Goal: Task Accomplishment & Management: Use online tool/utility

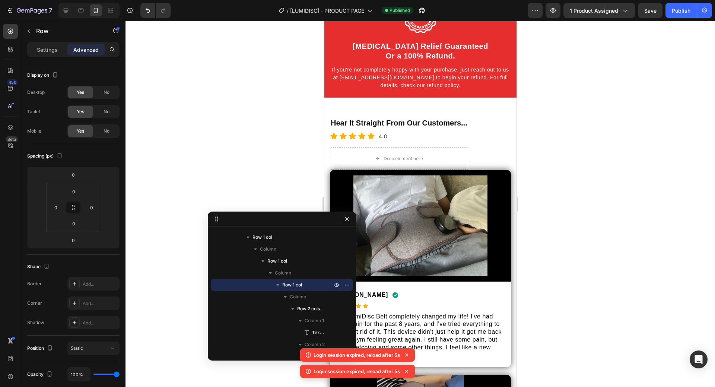
scroll to position [2073, 0]
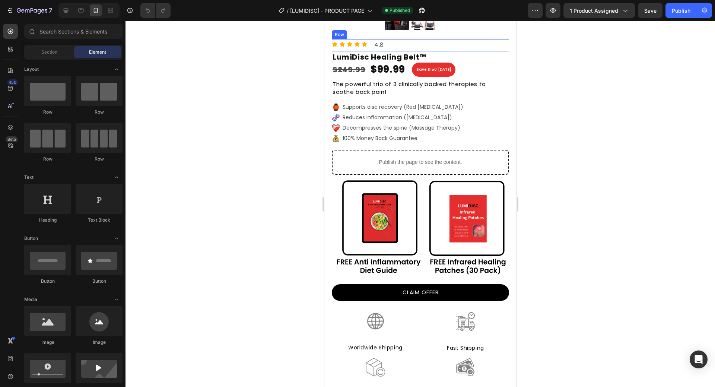
scroll to position [298, 0]
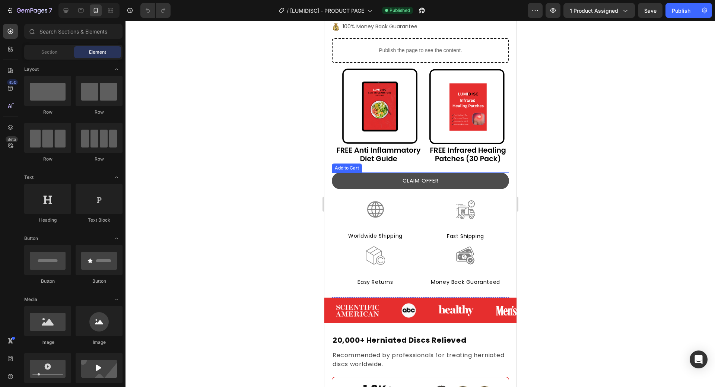
click at [450, 176] on button "CLAIM OFFER" at bounding box center [419, 180] width 177 height 17
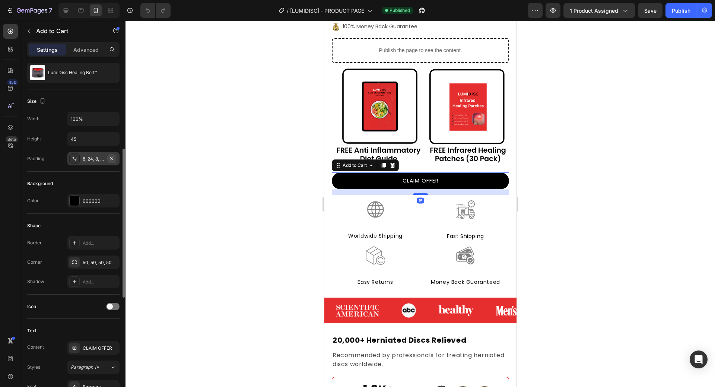
scroll to position [112, 0]
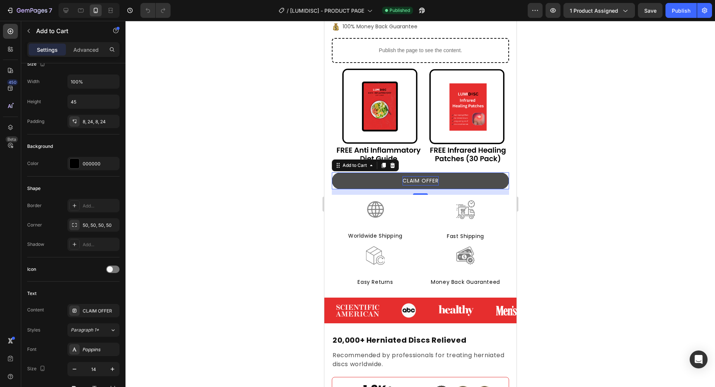
click at [426, 181] on div "CLAIM OFFER" at bounding box center [420, 180] width 36 height 9
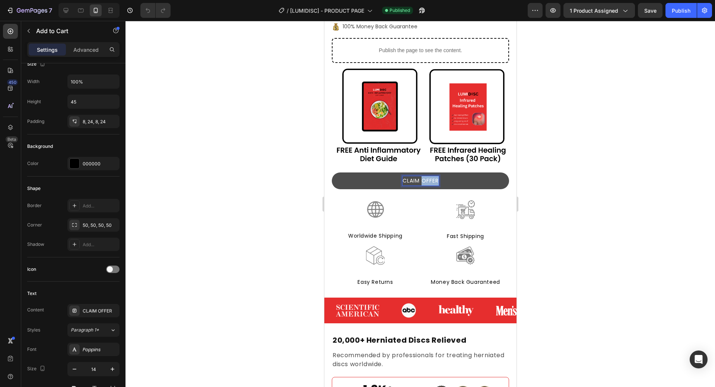
click at [426, 181] on p "CLAIM OFFER" at bounding box center [420, 180] width 36 height 9
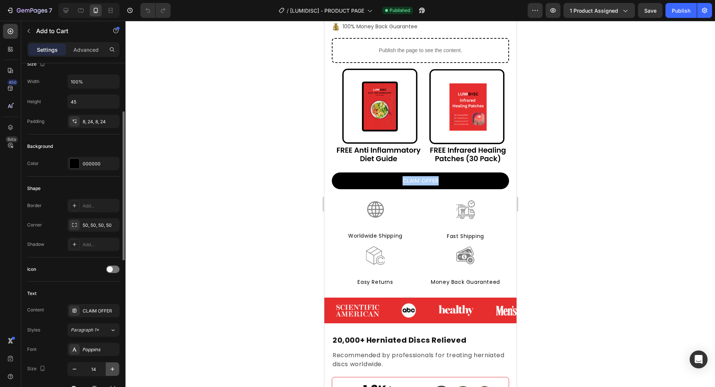
click at [109, 371] on icon "button" at bounding box center [112, 368] width 7 height 7
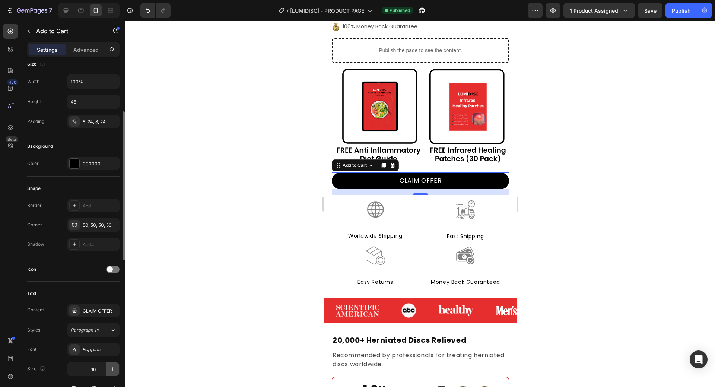
click at [109, 371] on icon "button" at bounding box center [112, 368] width 7 height 7
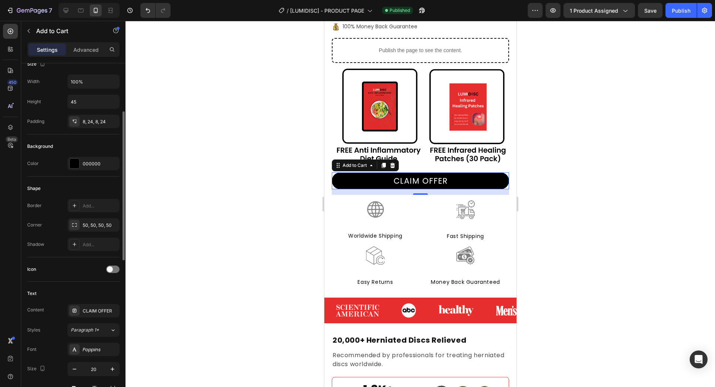
type input "21"
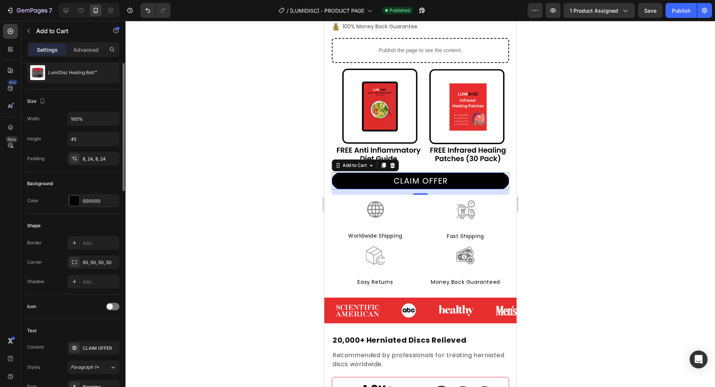
scroll to position [37, 0]
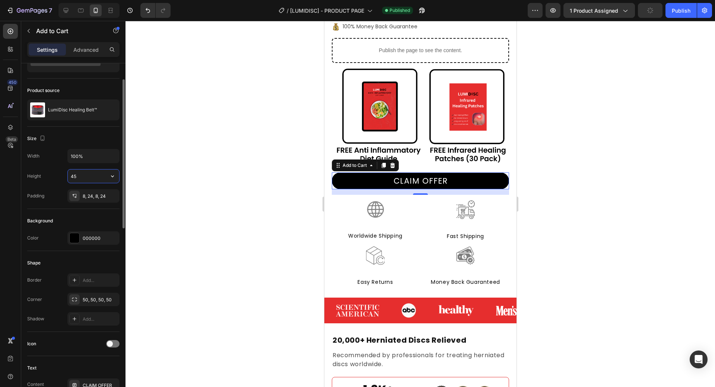
click at [79, 170] on input "45" at bounding box center [93, 175] width 51 height 13
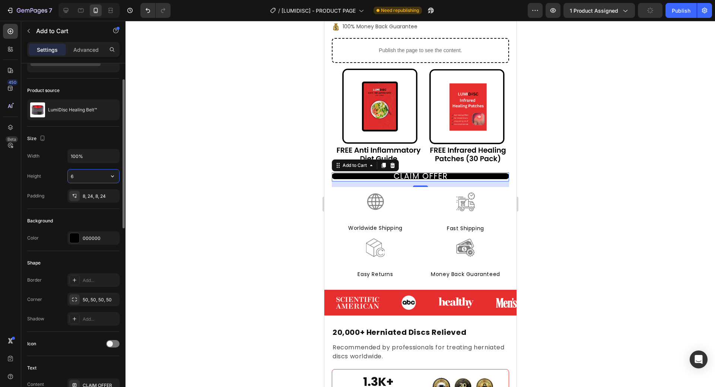
type input "60"
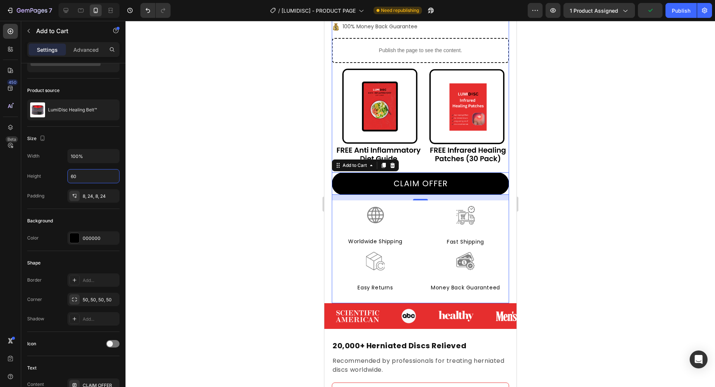
click at [465, 199] on div "Icon Icon Icon Icon Icon Icon List 4.8 Text Block Row LumiDisc Healing Belt™ Pr…" at bounding box center [419, 115] width 177 height 376
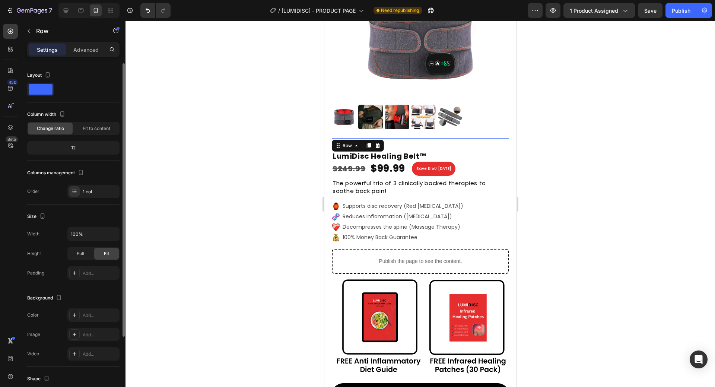
scroll to position [74, 0]
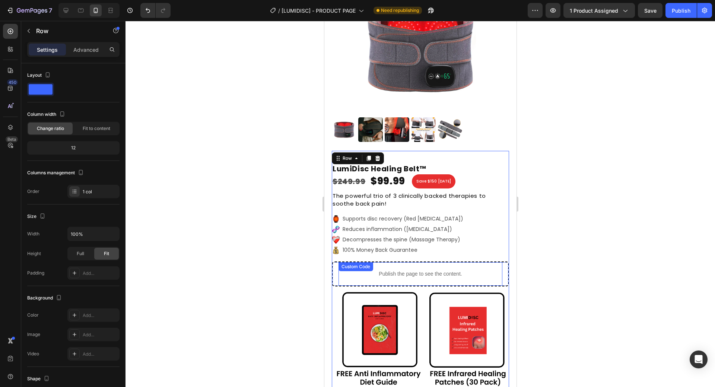
click at [411, 268] on div "Publish the page to see the content." at bounding box center [420, 274] width 164 height 20
click at [501, 266] on div "Publish the page to see the content. Custom Code 0 Row" at bounding box center [419, 273] width 177 height 25
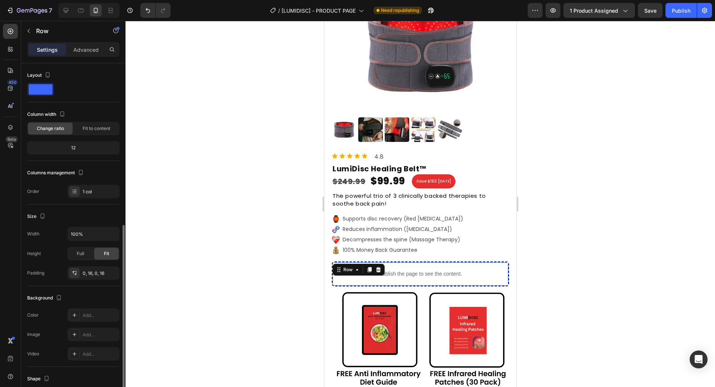
scroll to position [90, 0]
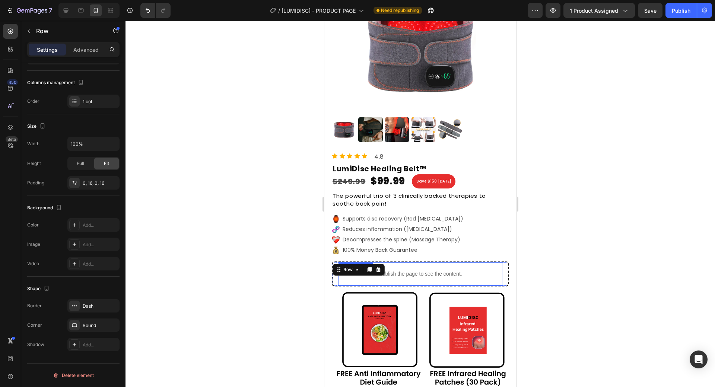
click at [415, 275] on p "Publish the page to see the content." at bounding box center [420, 274] width 164 height 8
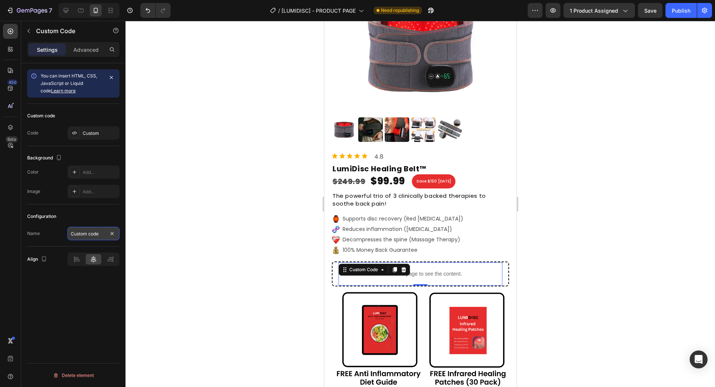
click at [84, 229] on input "Custom code" at bounding box center [93, 233] width 52 height 13
click at [87, 128] on div "Custom" at bounding box center [93, 132] width 52 height 13
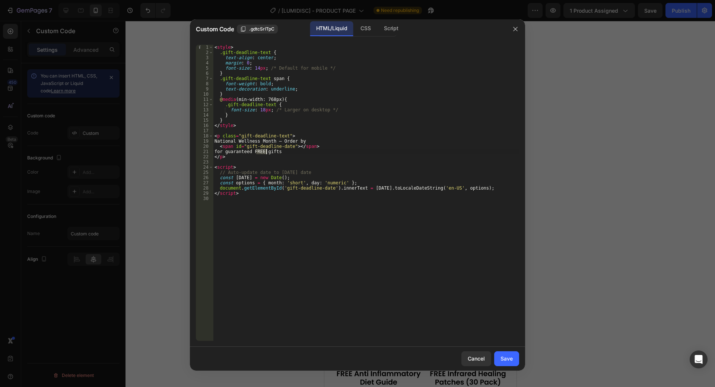
drag, startPoint x: 256, startPoint y: 152, endPoint x: 266, endPoint y: 152, distance: 9.7
click at [266, 152] on div "< style > .gift-deadline-text { text-align : center ; margin : 0 ; font-size : …" at bounding box center [366, 198] width 306 height 306
type textarea "for guaranteed <b>FREE</b> gifts"
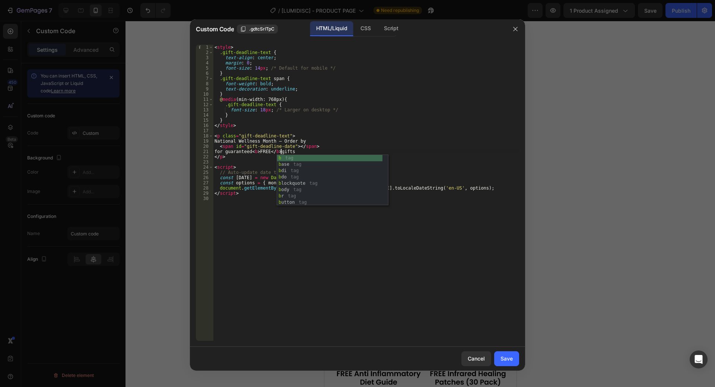
click at [374, 269] on div "< style > .gift-deadline-text { text-align : center ; margin : 0 ; font-size : …" at bounding box center [366, 198] width 306 height 306
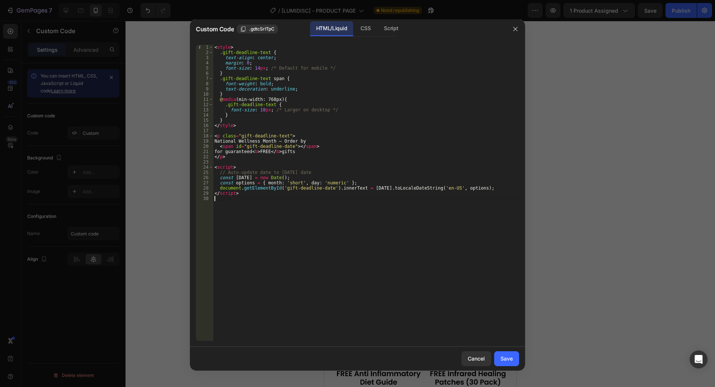
scroll to position [0, 0]
click at [502, 360] on div "Save" at bounding box center [506, 358] width 12 height 8
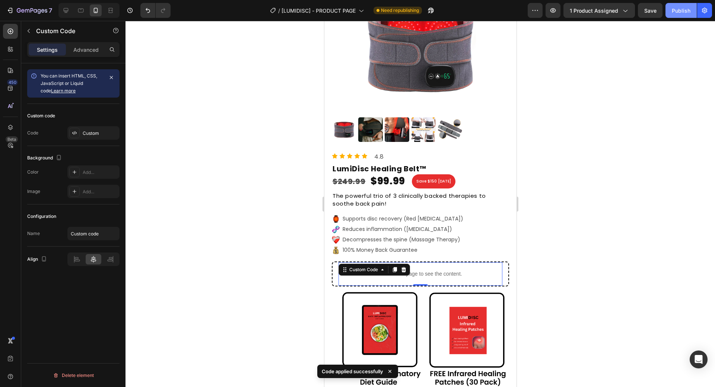
click at [668, 15] on button "Publish" at bounding box center [680, 10] width 31 height 15
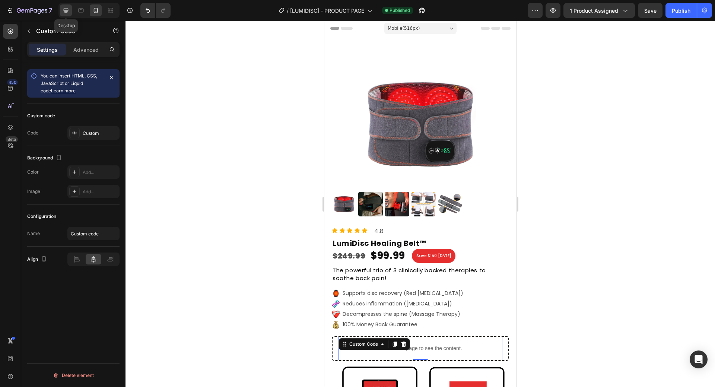
click at [68, 10] on icon at bounding box center [65, 10] width 7 height 7
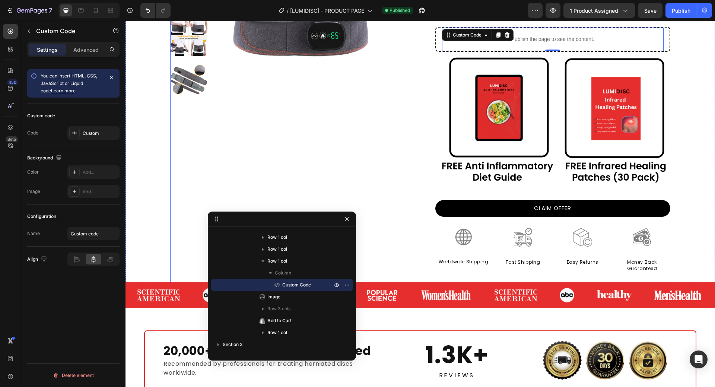
scroll to position [165, 0]
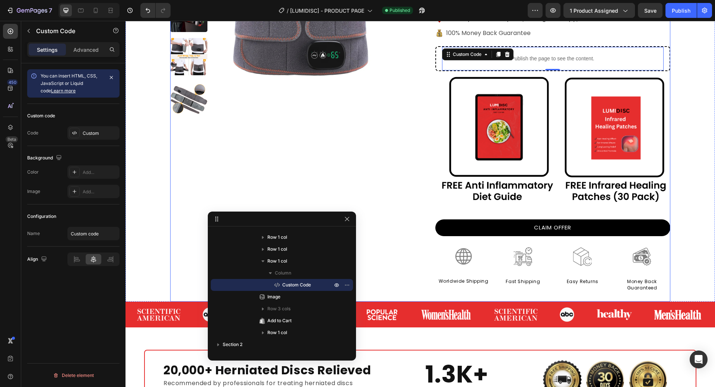
click at [248, 139] on div "Product Images" at bounding box center [295, 104] width 250 height 393
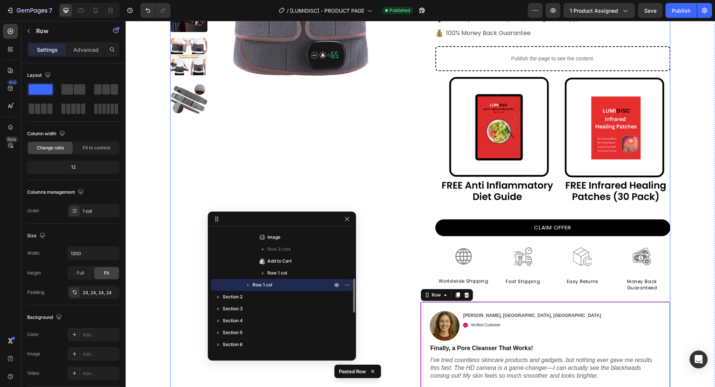
scroll to position [202, 0]
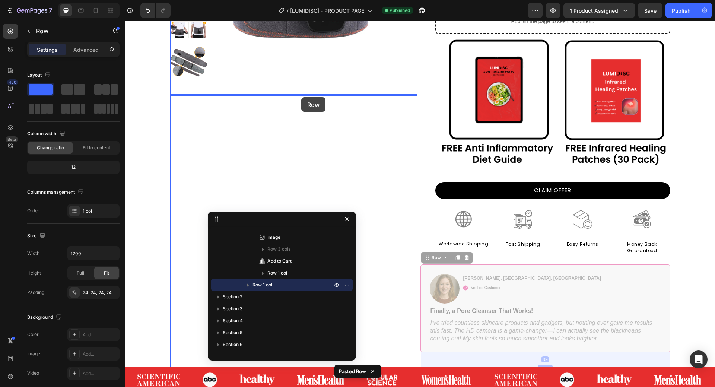
drag, startPoint x: 428, startPoint y: 254, endPoint x: 301, endPoint y: 97, distance: 201.2
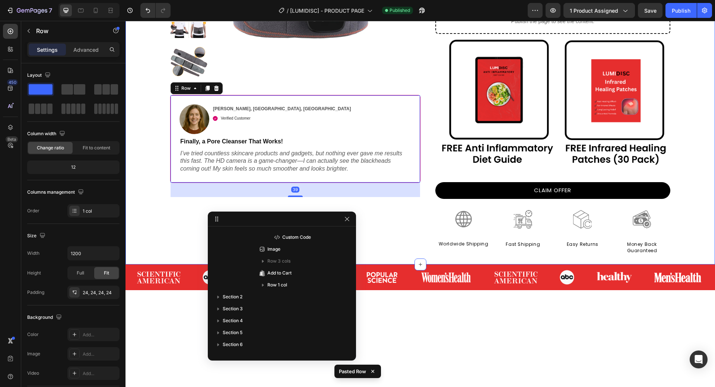
click at [683, 136] on div "Product Images Image [PERSON_NAME], [GEOGRAPHIC_DATA], [GEOGRAPHIC_DATA] Text B…" at bounding box center [419, 49] width 589 height 430
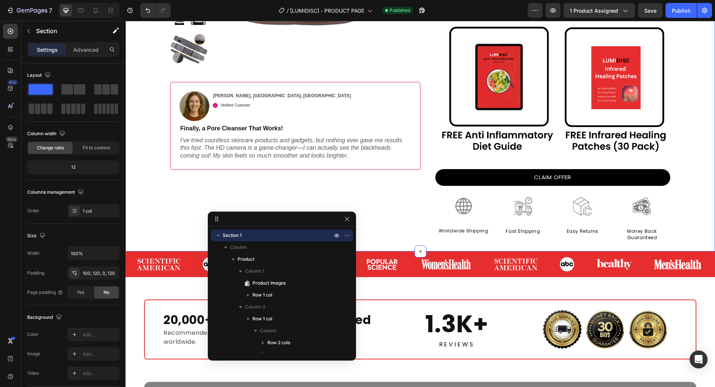
scroll to position [223, 0]
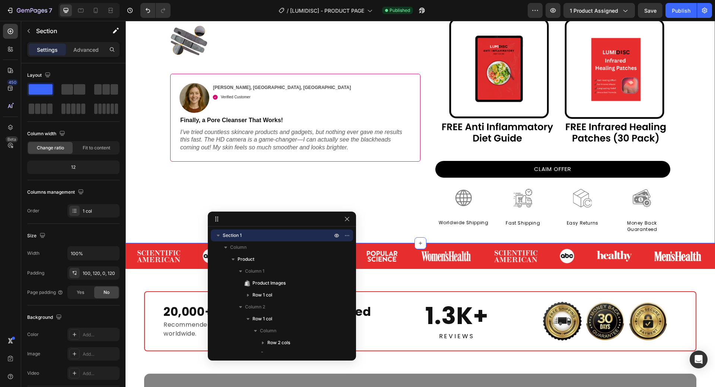
click at [353, 222] on div at bounding box center [282, 218] width 148 height 15
click at [347, 217] on icon "button" at bounding box center [347, 219] width 6 height 6
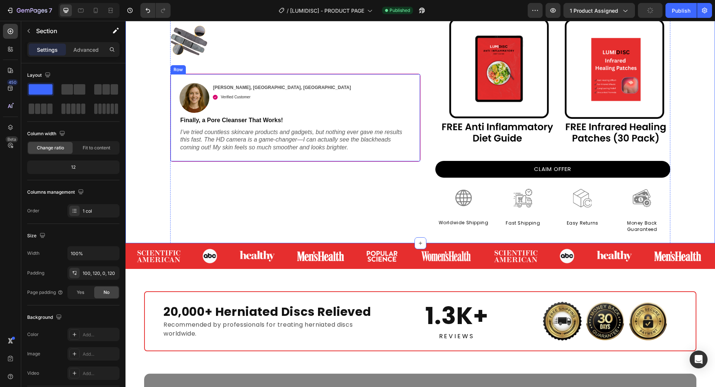
click at [309, 160] on div "Image [PERSON_NAME], [GEOGRAPHIC_DATA], [GEOGRAPHIC_DATA] Text Block Verified C…" at bounding box center [295, 118] width 250 height 88
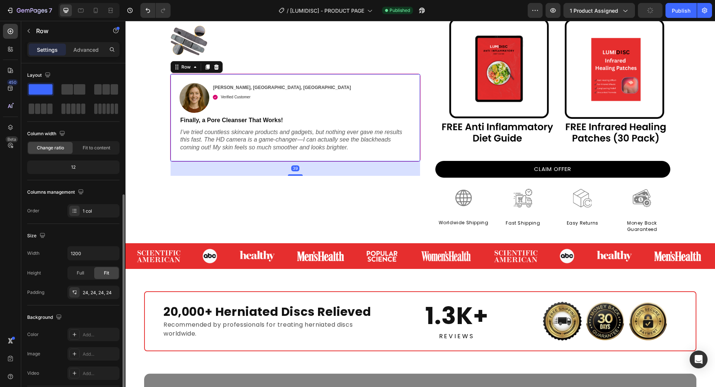
scroll to position [109, 0]
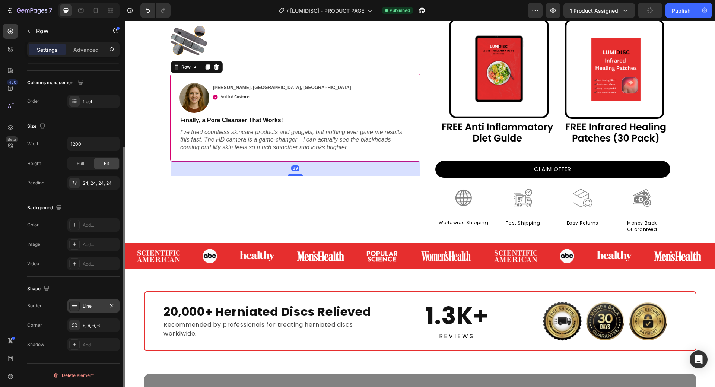
click at [88, 305] on div "Line" at bounding box center [94, 306] width 22 height 7
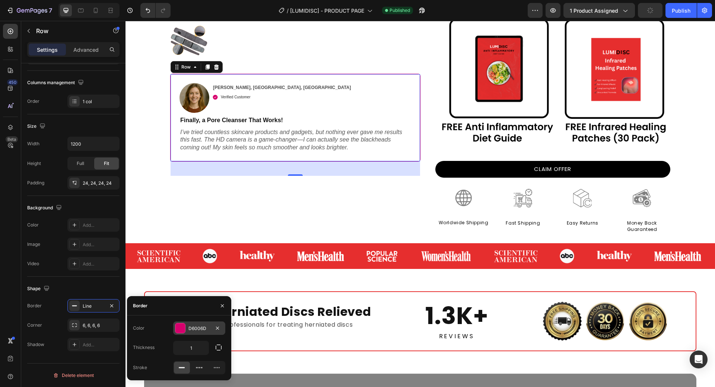
click at [187, 326] on div "D6006D" at bounding box center [199, 327] width 52 height 13
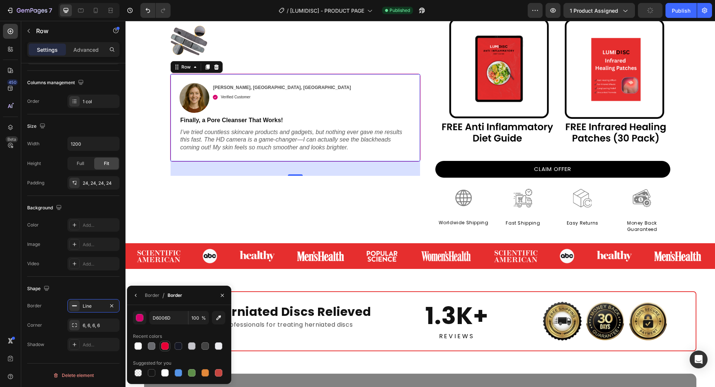
click at [167, 344] on div at bounding box center [164, 345] width 7 height 7
type input "E80036"
click at [285, 208] on div "Product Images Image [PERSON_NAME], [GEOGRAPHIC_DATA], [GEOGRAPHIC_DATA] Text B…" at bounding box center [295, 46] width 250 height 393
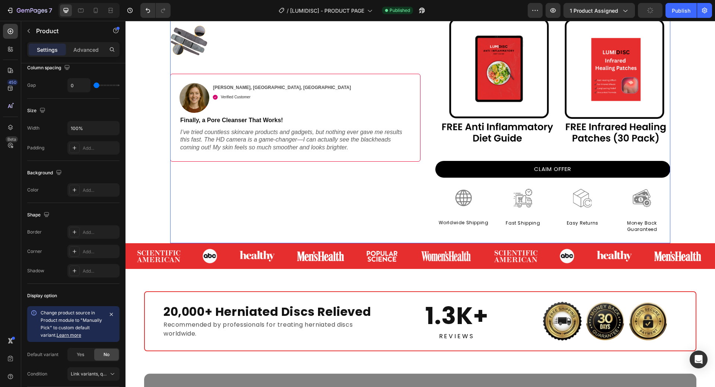
scroll to position [0, 0]
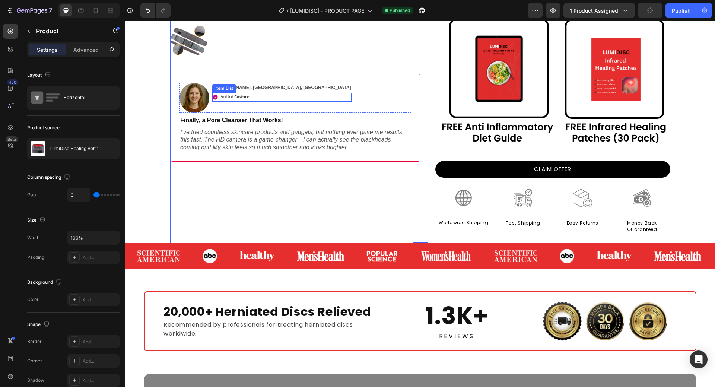
click at [214, 98] on icon at bounding box center [215, 97] width 5 height 5
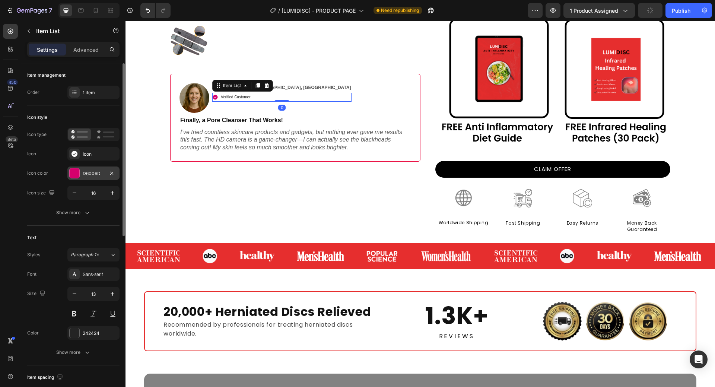
click at [93, 170] on div "D6006D" at bounding box center [94, 173] width 22 height 7
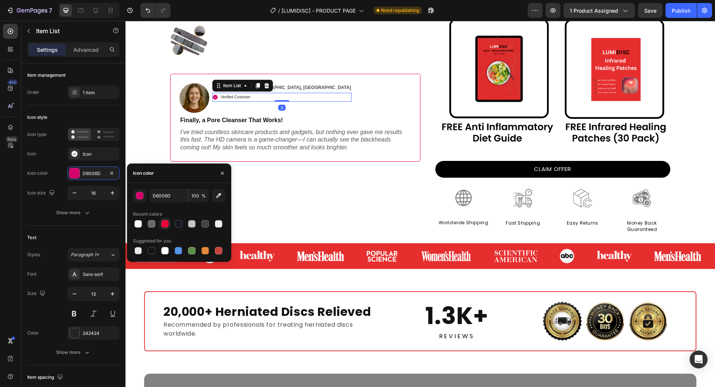
drag, startPoint x: 165, startPoint y: 220, endPoint x: 129, endPoint y: 197, distance: 42.5
click at [165, 220] on div at bounding box center [164, 223] width 9 height 9
type input "E80036"
click at [319, 158] on div "Image [PERSON_NAME], [GEOGRAPHIC_DATA], [GEOGRAPHIC_DATA] Text Block Verified C…" at bounding box center [295, 118] width 250 height 88
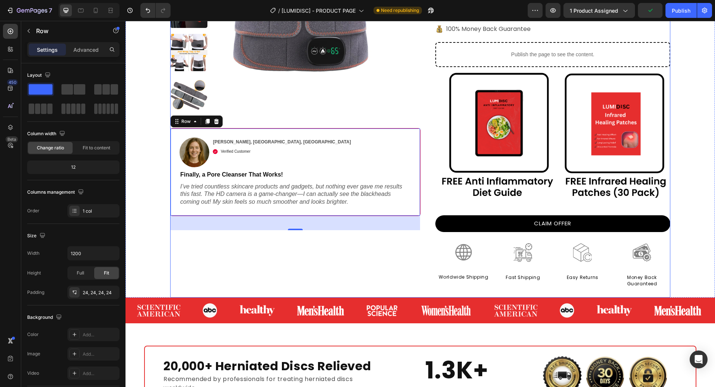
scroll to position [186, 0]
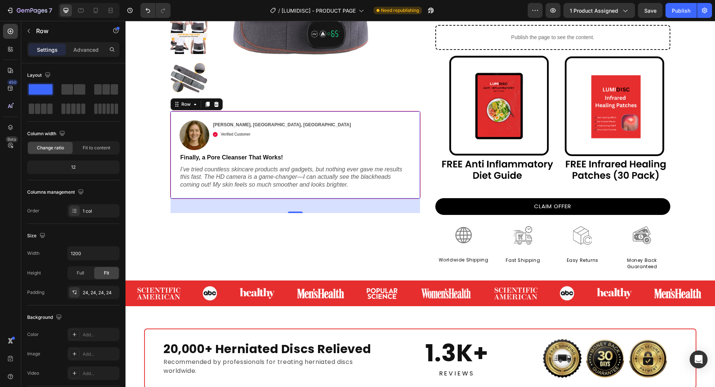
click at [307, 196] on div "Image [PERSON_NAME], [GEOGRAPHIC_DATA], [GEOGRAPHIC_DATA] Text Block Verified C…" at bounding box center [295, 155] width 250 height 88
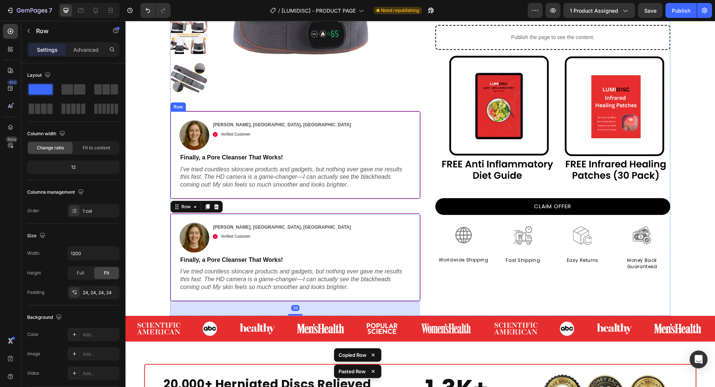
click at [303, 198] on div "Image [PERSON_NAME], [GEOGRAPHIC_DATA], [GEOGRAPHIC_DATA] Text Block Verified C…" at bounding box center [295, 155] width 250 height 88
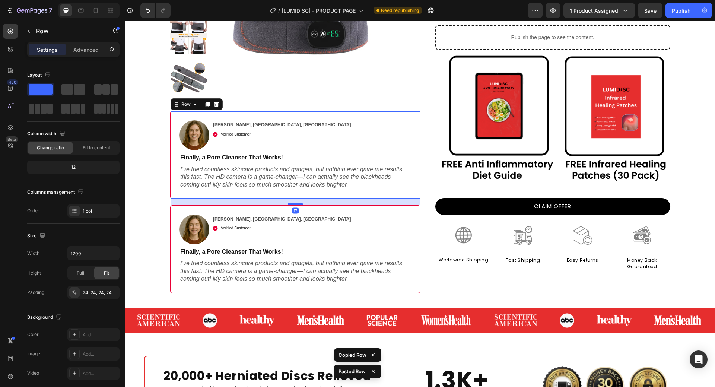
drag, startPoint x: 298, startPoint y: 212, endPoint x: 298, endPoint y: 204, distance: 8.2
click at [298, 204] on div at bounding box center [295, 204] width 15 height 2
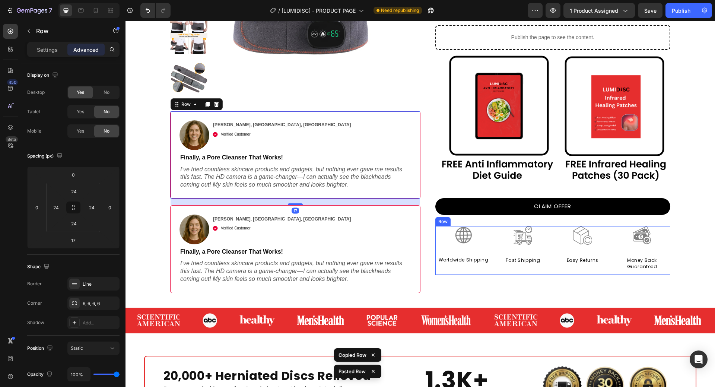
click at [489, 283] on div "Icon Icon Icon Icon Icon Icon List 4.8 Text Block Row LumiDisc Healing Belt™ Pr…" at bounding box center [545, 97] width 250 height 420
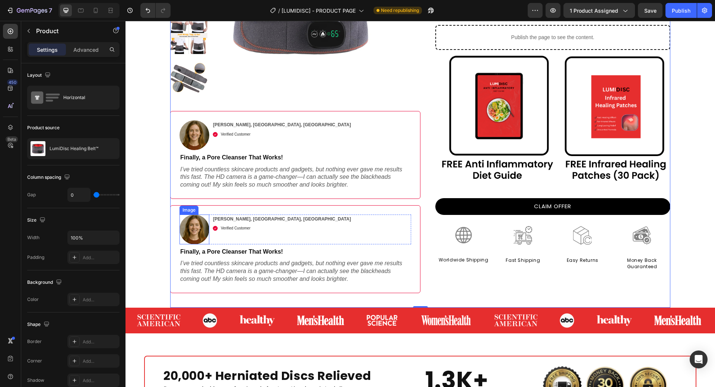
click at [195, 220] on img at bounding box center [194, 229] width 30 height 30
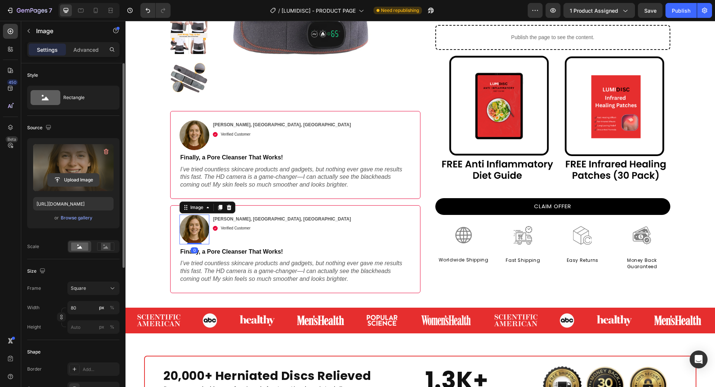
click at [89, 185] on input "file" at bounding box center [73, 179] width 51 height 13
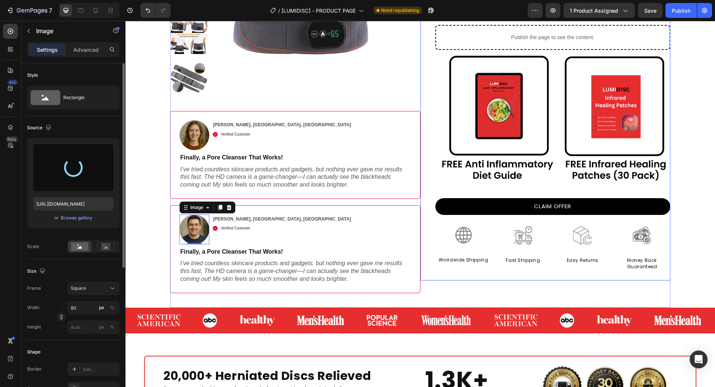
type input "[URL][DOMAIN_NAME]"
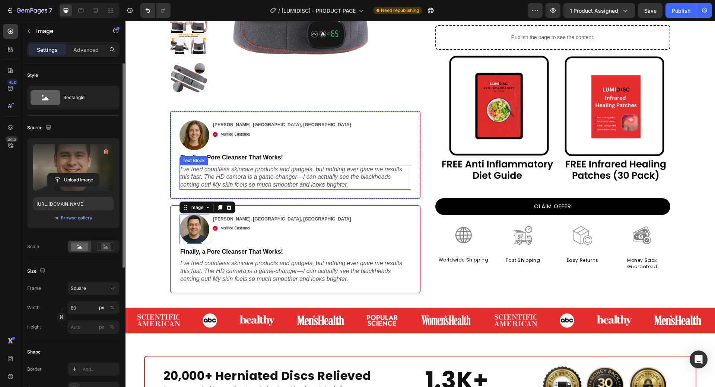
click at [291, 185] on p "I’ve tried countless skincare products and gadgets, but nothing ever gave me re…" at bounding box center [295, 177] width 230 height 23
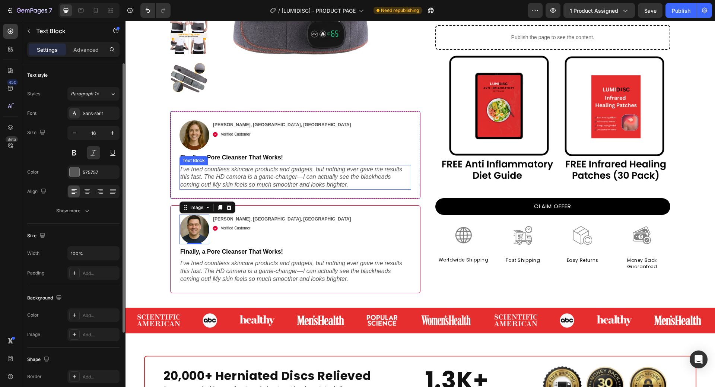
click at [291, 185] on p "I’ve tried countless skincare products and gadgets, but nothing ever gave me re…" at bounding box center [295, 177] width 230 height 23
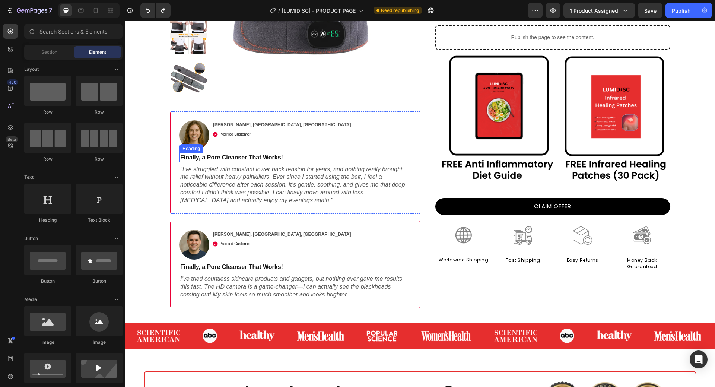
click at [230, 156] on strong "Finally, a Pore Cleanser That Works!" at bounding box center [231, 157] width 103 height 6
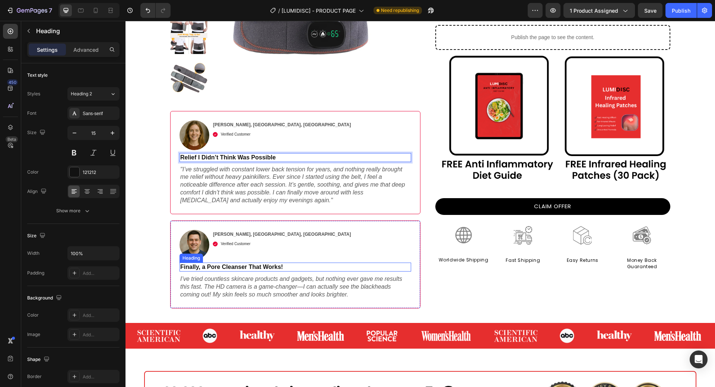
click at [230, 267] on strong "Finally, a Pore Cleanser That Works!" at bounding box center [231, 267] width 103 height 6
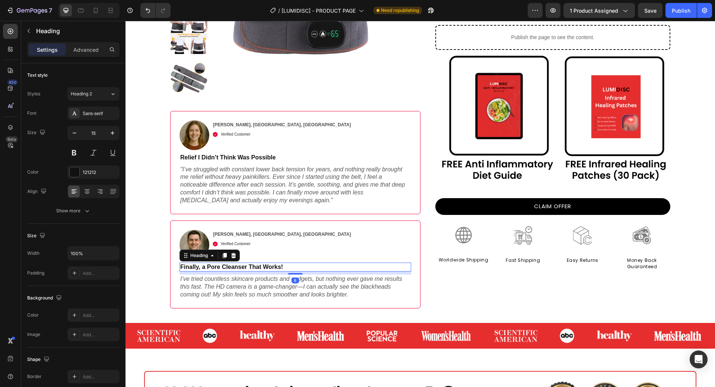
click at [230, 267] on strong "Finally, a Pore Cleanser That Works!" at bounding box center [231, 267] width 103 height 6
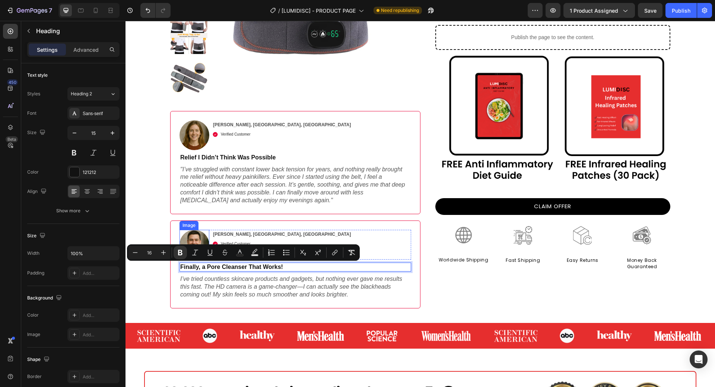
click at [206, 236] on img at bounding box center [194, 245] width 30 height 30
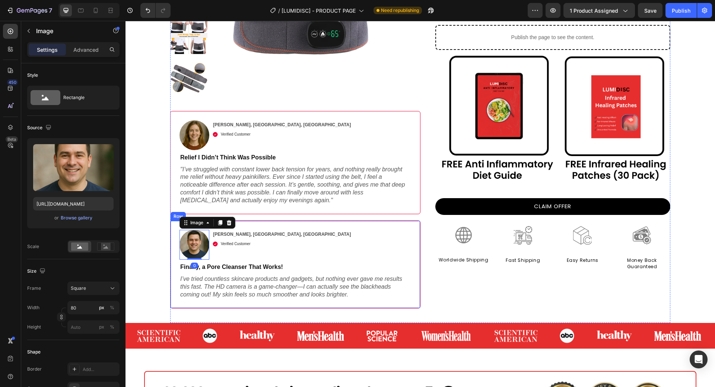
click at [214, 270] on p "⁠⁠⁠⁠⁠⁠⁠ Finally, a Pore Cleanser That Works!" at bounding box center [295, 266] width 230 height 7
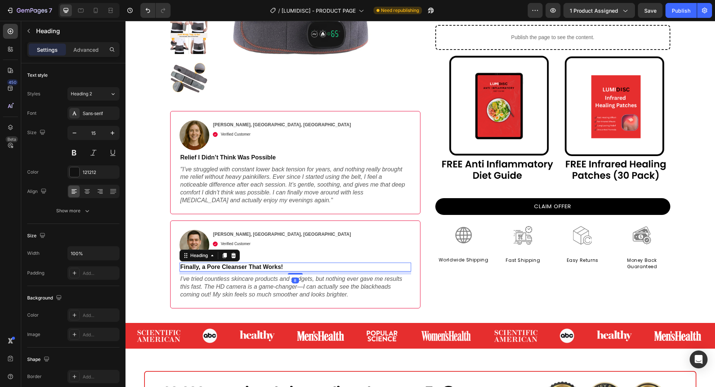
click at [214, 270] on p "Finally, a Pore Cleanser That Works!" at bounding box center [295, 266] width 230 height 7
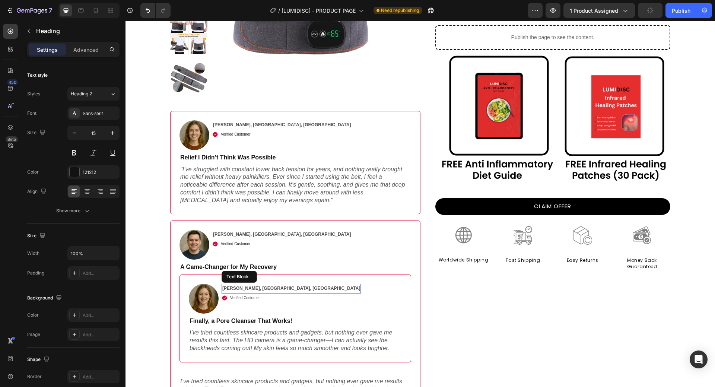
click at [264, 288] on strong "[PERSON_NAME], [GEOGRAPHIC_DATA], [GEOGRAPHIC_DATA]" at bounding box center [291, 288] width 138 height 5
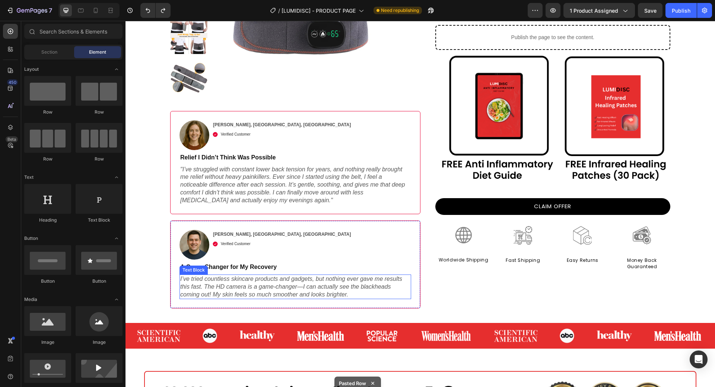
click at [240, 297] on p "I’ve tried countless skincare products and gadgets, but nothing ever gave me re…" at bounding box center [295, 286] width 230 height 23
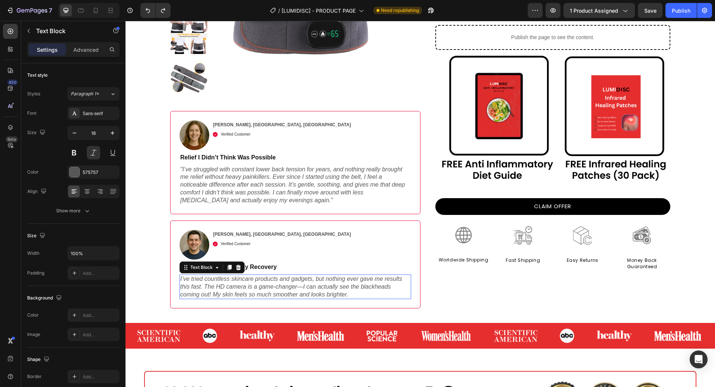
click at [240, 297] on p "I’ve tried countless skincare products and gadgets, but nothing ever gave me re…" at bounding box center [295, 286] width 230 height 23
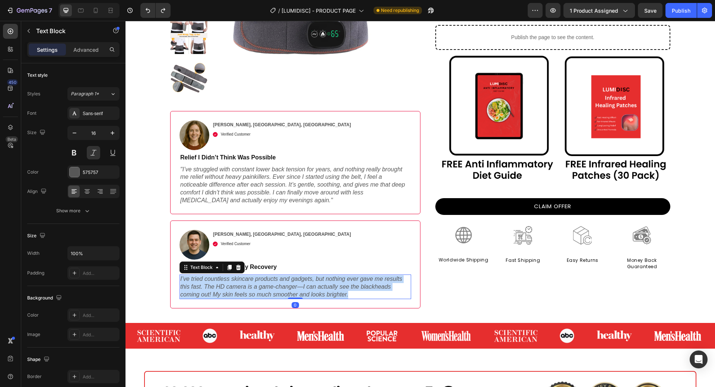
click at [240, 297] on p "I’ve tried countless skincare products and gadgets, but nothing ever gave me re…" at bounding box center [295, 286] width 230 height 23
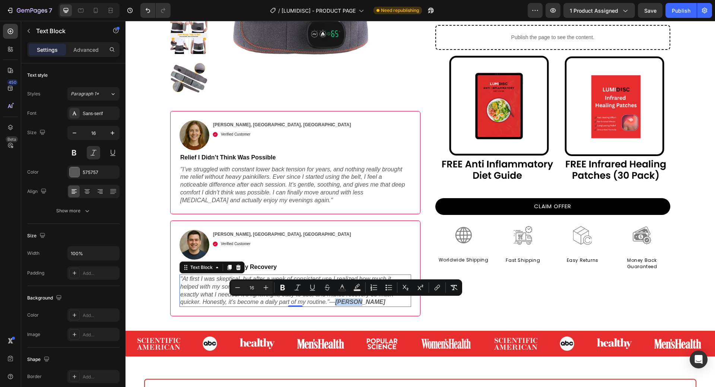
drag, startPoint x: 360, startPoint y: 300, endPoint x: 331, endPoint y: 305, distance: 28.7
click at [331, 305] on p ""At first I was skeptical, but after a week of consistent use I realized how mu…" at bounding box center [295, 290] width 230 height 31
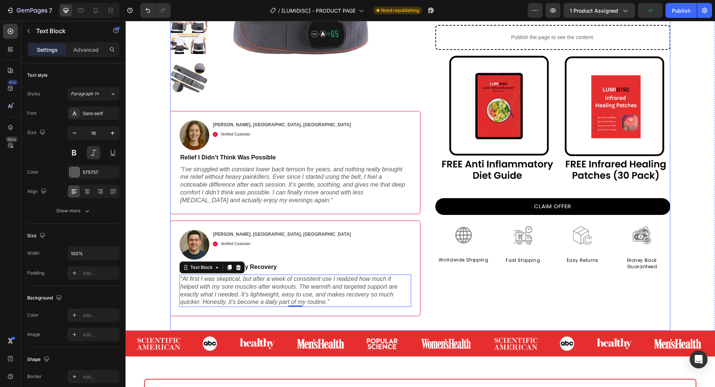
click at [423, 292] on div "Icon Icon Icon Icon Icon Icon List 4.8 Text Block Row LumiDisc Healing Belt™ Pr…" at bounding box center [545, 108] width 250 height 443
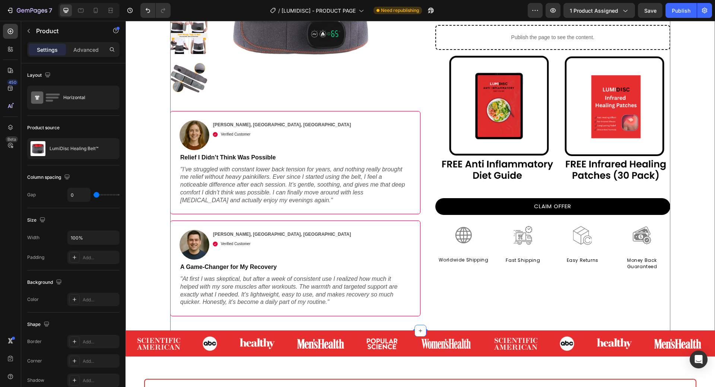
click at [678, 221] on div "Product Images Image [PERSON_NAME], [GEOGRAPHIC_DATA], [GEOGRAPHIC_DATA] Text B…" at bounding box center [419, 90] width 589 height 481
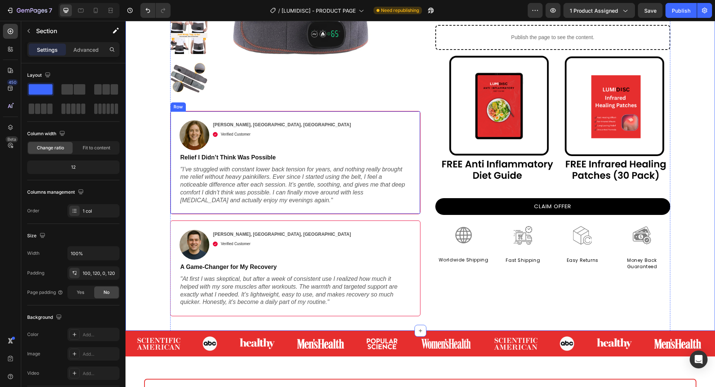
click at [412, 206] on div "Image [PERSON_NAME], [GEOGRAPHIC_DATA], [GEOGRAPHIC_DATA] Text Block Verified C…" at bounding box center [295, 162] width 250 height 103
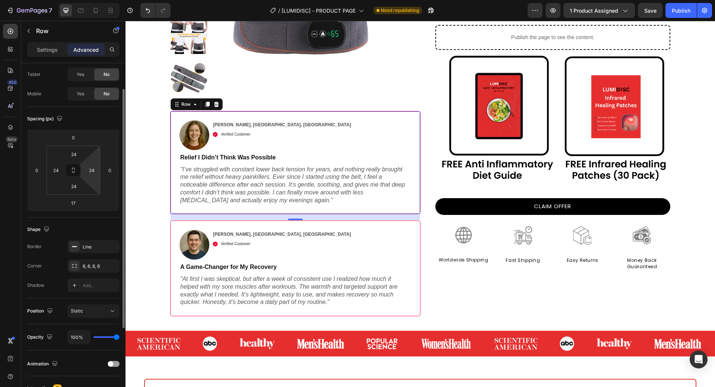
scroll to position [0, 0]
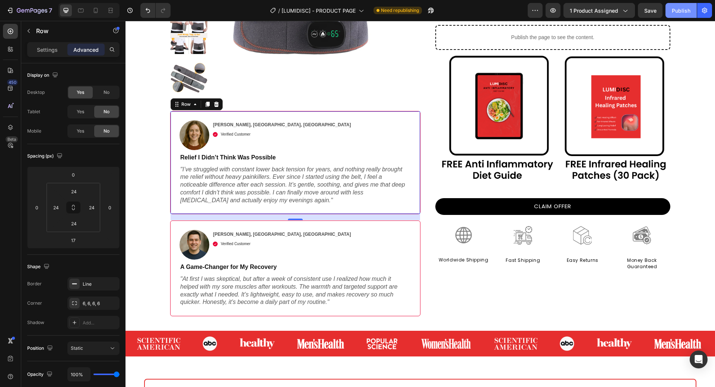
click at [686, 16] on button "Publish" at bounding box center [680, 10] width 31 height 15
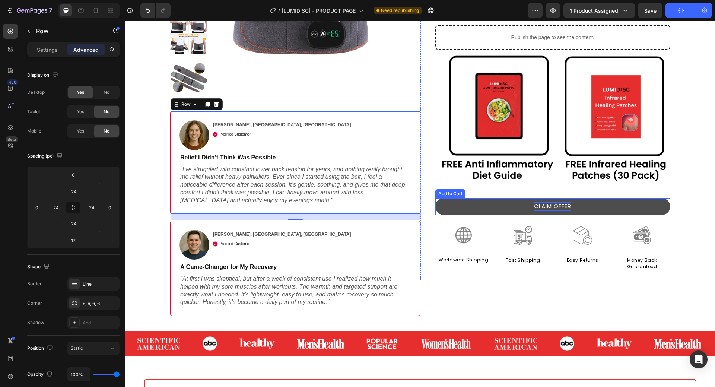
click at [549, 205] on p "CLAIM OFFER" at bounding box center [552, 206] width 37 height 9
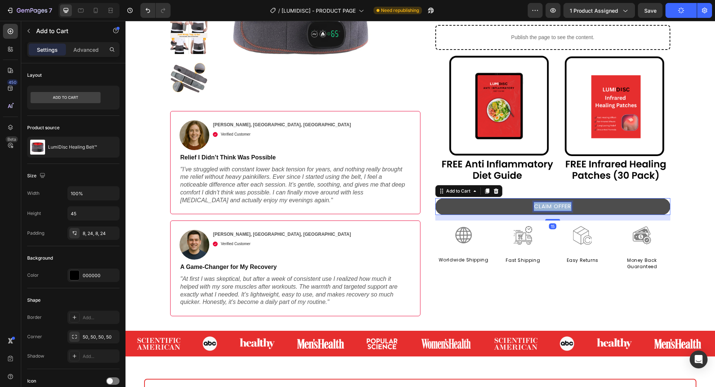
click at [549, 205] on p "CLAIM OFFER" at bounding box center [552, 206] width 37 height 9
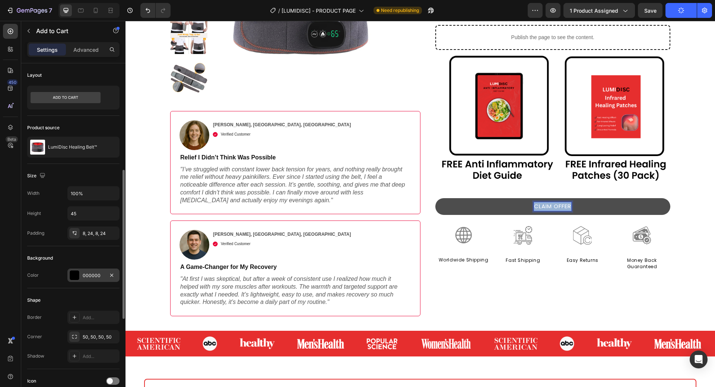
scroll to position [149, 0]
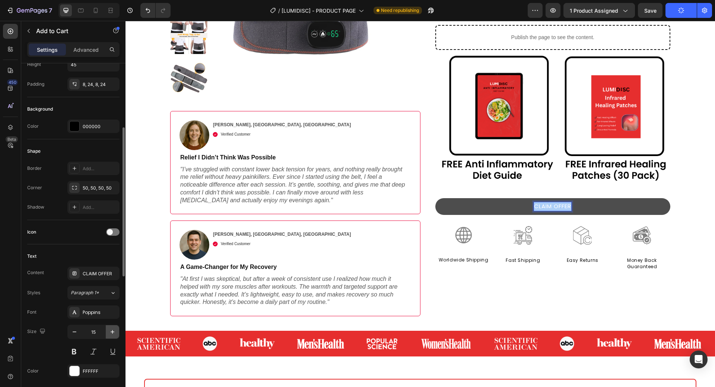
click at [114, 331] on icon "button" at bounding box center [112, 331] width 7 height 7
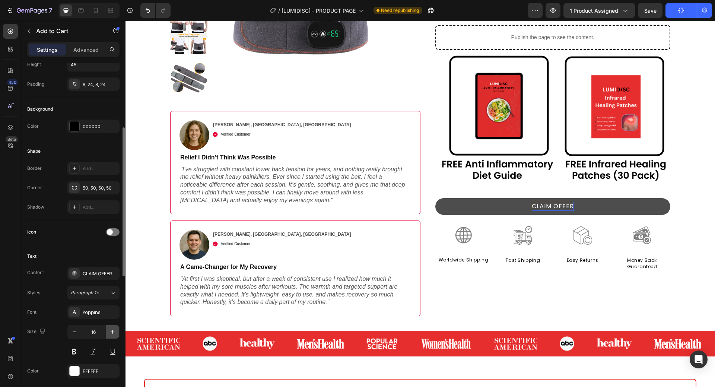
click at [114, 331] on icon "button" at bounding box center [112, 331] width 7 height 7
click at [112, 331] on icon "button" at bounding box center [112, 331] width 7 height 7
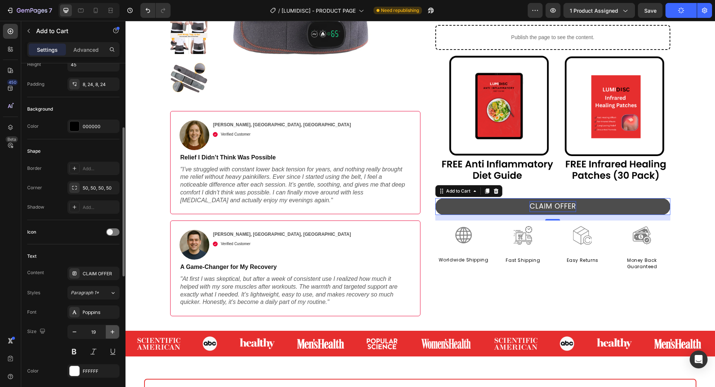
click at [112, 331] on icon "button" at bounding box center [112, 331] width 7 height 7
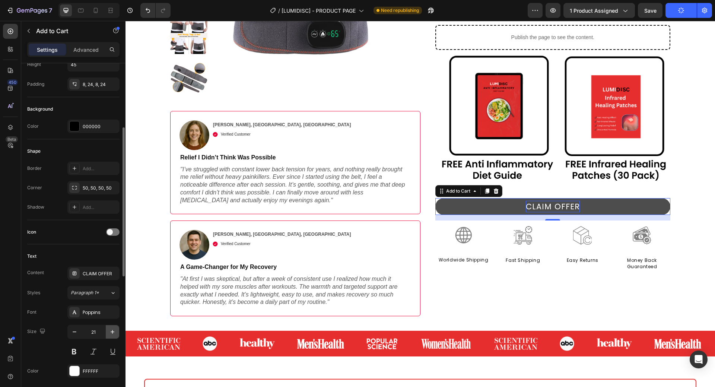
click at [112, 331] on icon "button" at bounding box center [112, 331] width 7 height 7
type input "25"
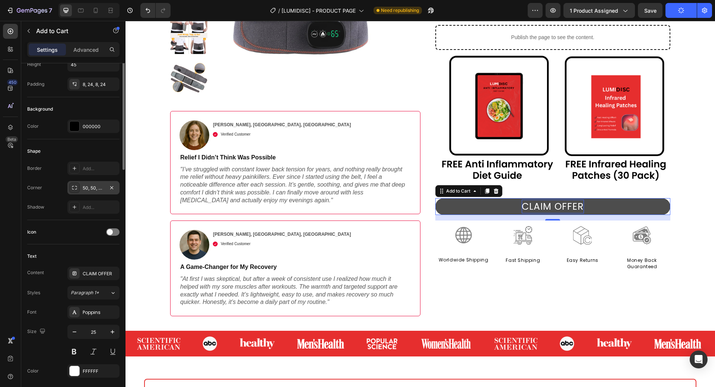
scroll to position [0, 0]
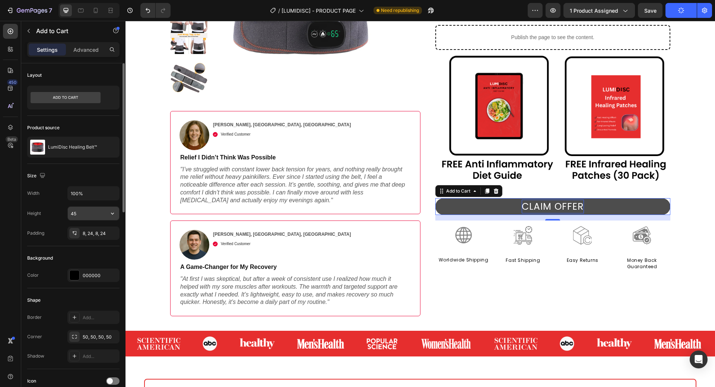
click at [94, 218] on input "45" at bounding box center [93, 213] width 51 height 13
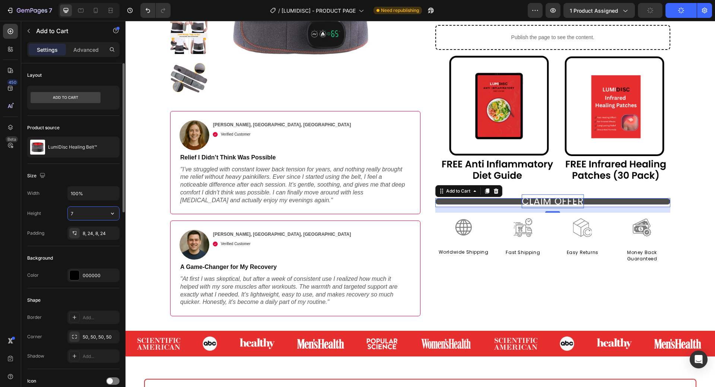
type input "70"
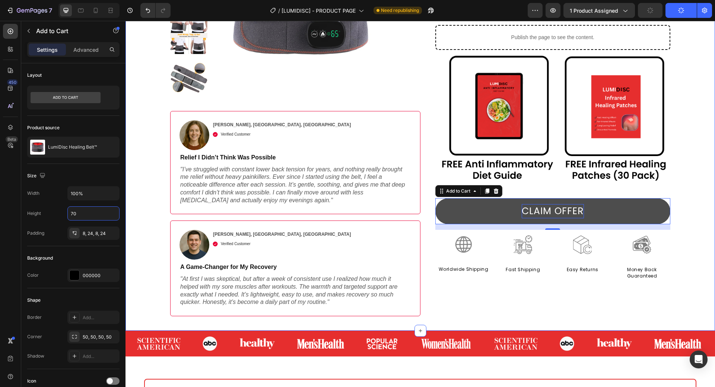
click at [688, 148] on div "Product Images Image [PERSON_NAME], [GEOGRAPHIC_DATA], [GEOGRAPHIC_DATA] Text B…" at bounding box center [419, 90] width 589 height 481
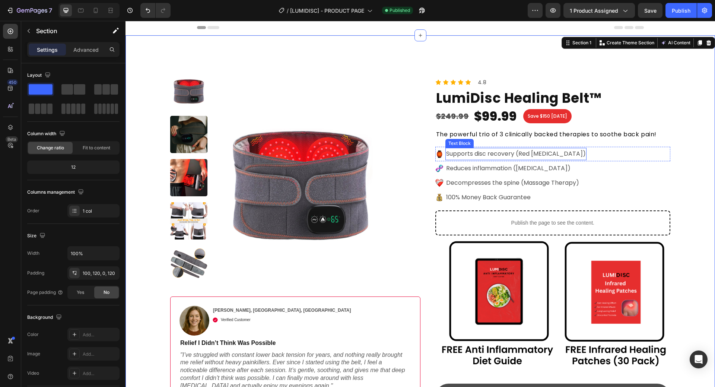
scroll to position [112, 0]
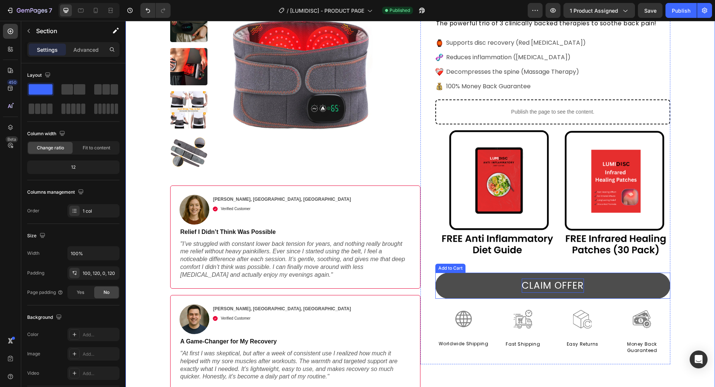
click at [490, 281] on button "CLAIM OFFER" at bounding box center [552, 285] width 235 height 26
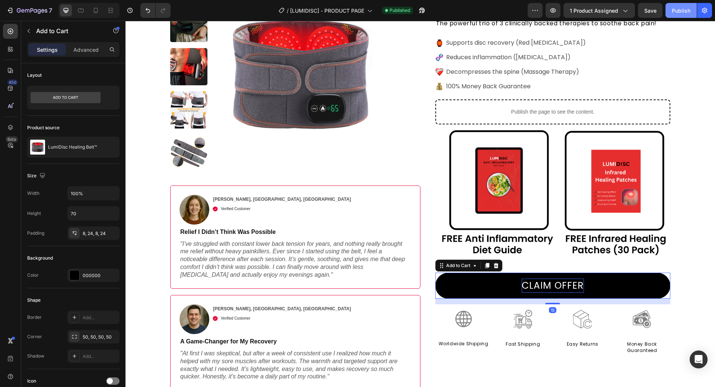
click at [683, 16] on button "Publish" at bounding box center [680, 10] width 31 height 15
